Goal: Task Accomplishment & Management: Use online tool/utility

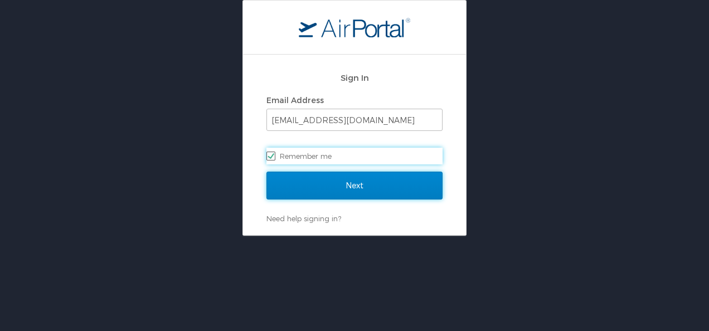
click at [373, 185] on input "Next" at bounding box center [354, 186] width 176 height 28
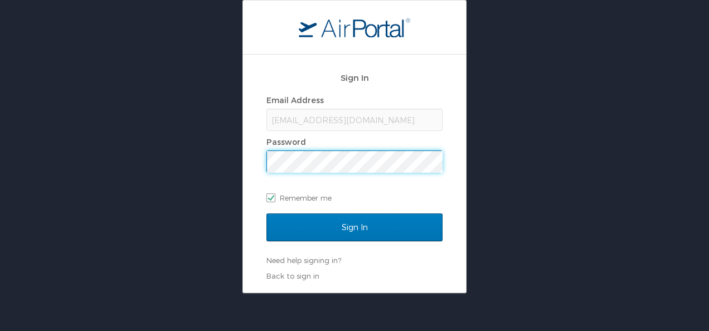
click at [266, 213] on input "Sign In" at bounding box center [354, 227] width 176 height 28
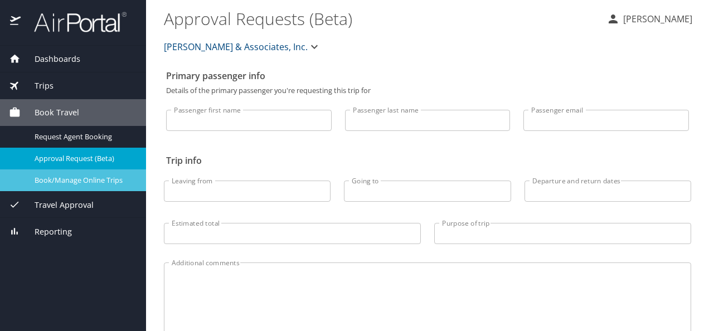
click at [92, 179] on span "Book/Manage Online Trips" at bounding box center [84, 180] width 98 height 11
